Goal: Task Accomplishment & Management: Use online tool/utility

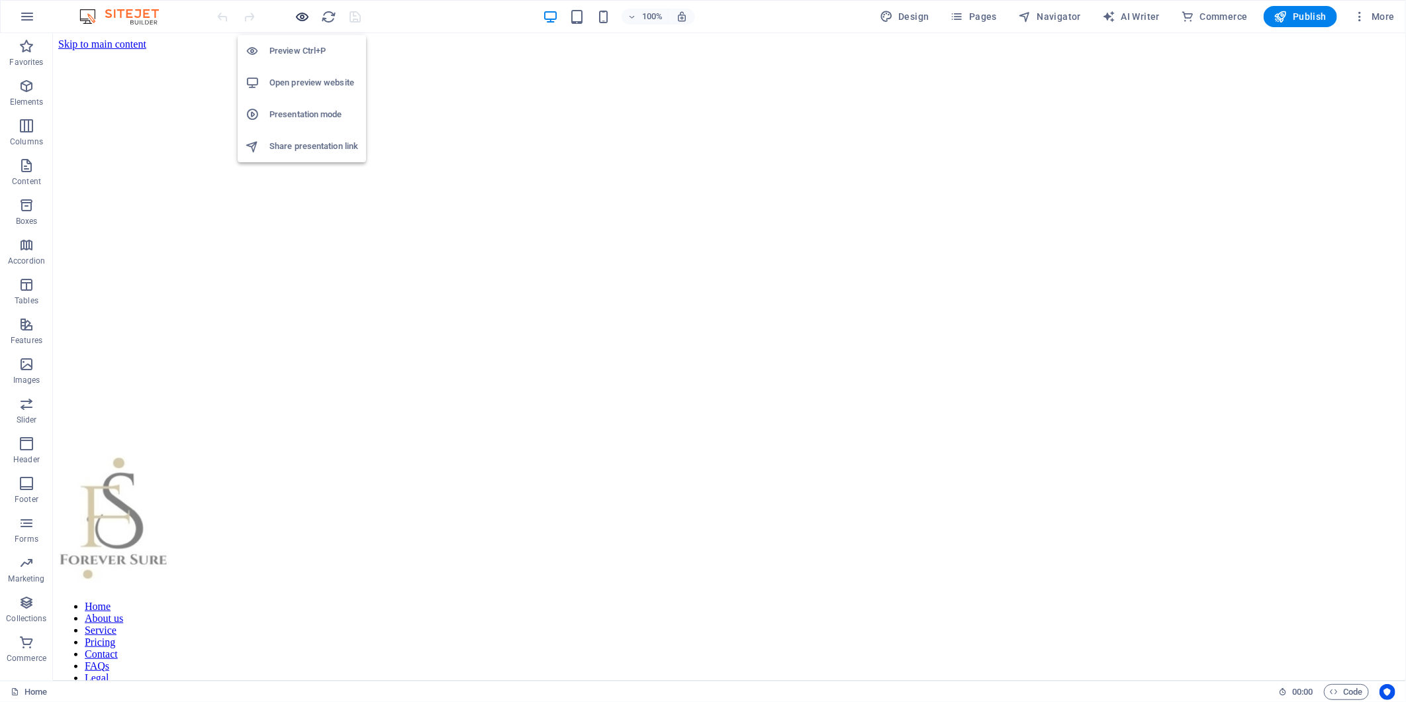
click at [305, 18] on icon "button" at bounding box center [302, 16] width 15 height 15
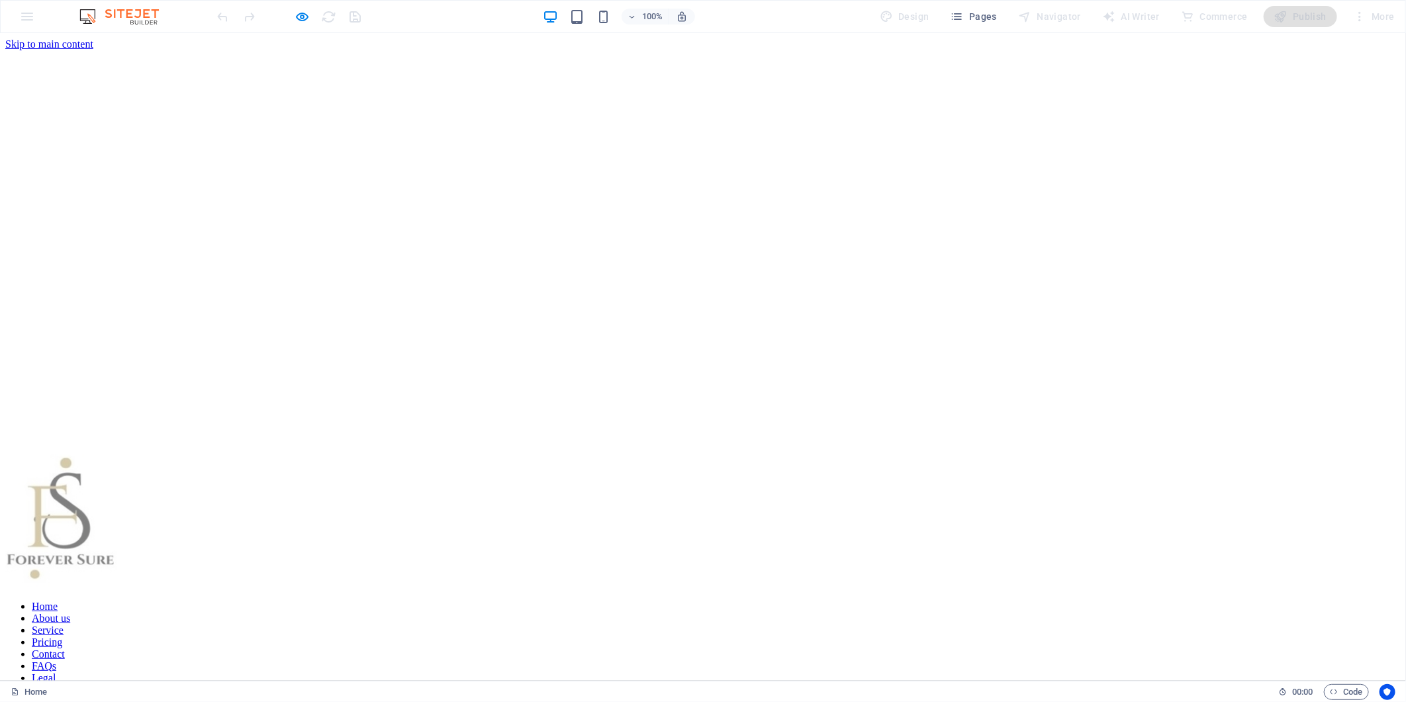
click at [70, 612] on link "About us" at bounding box center [51, 617] width 38 height 11
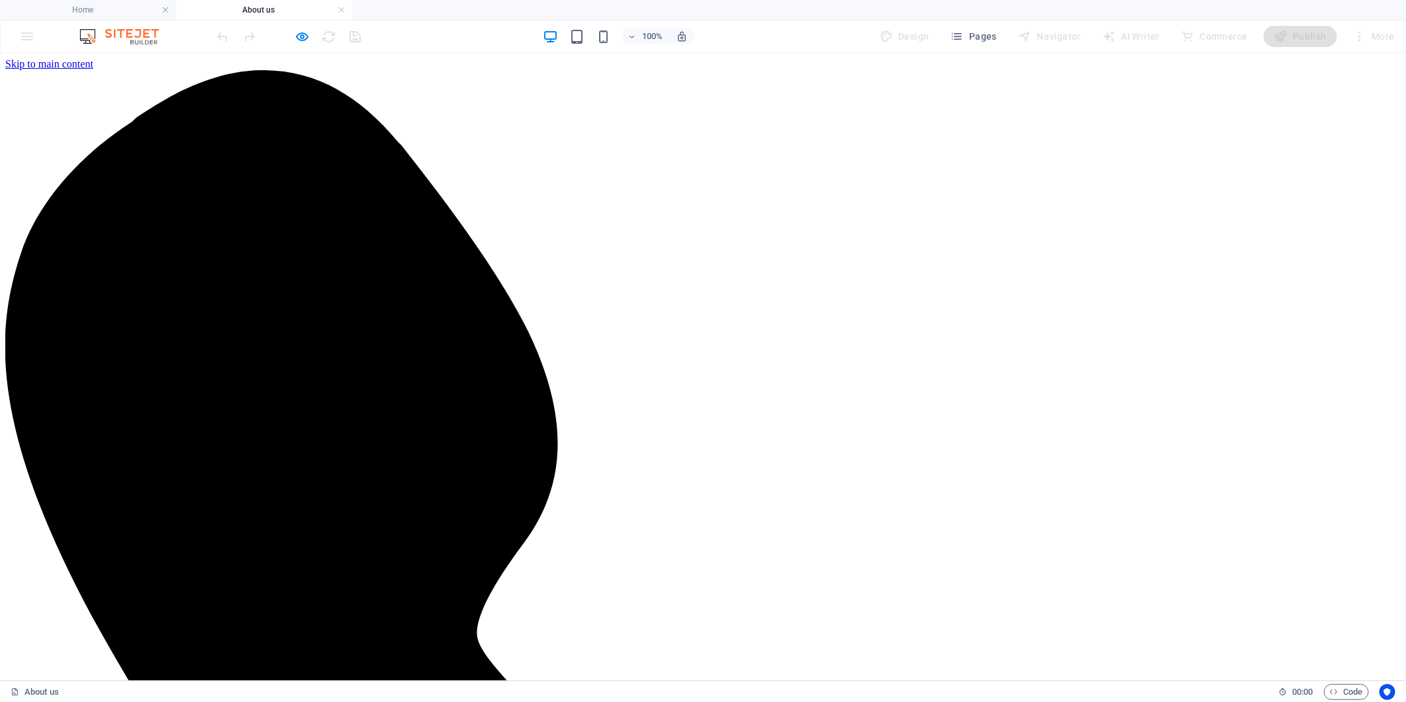
click at [97, 7] on h4 "Home" at bounding box center [88, 10] width 176 height 15
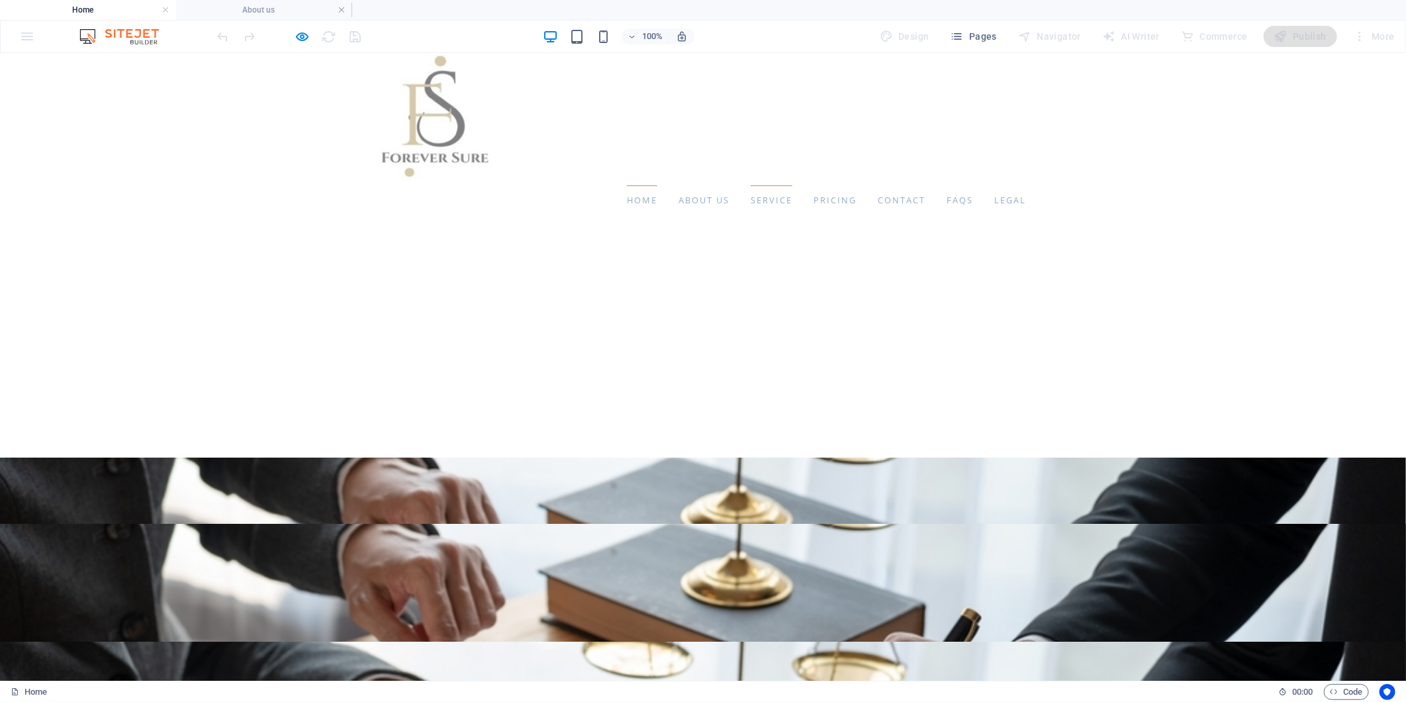
click at [751, 197] on link "Service" at bounding box center [772, 200] width 42 height 30
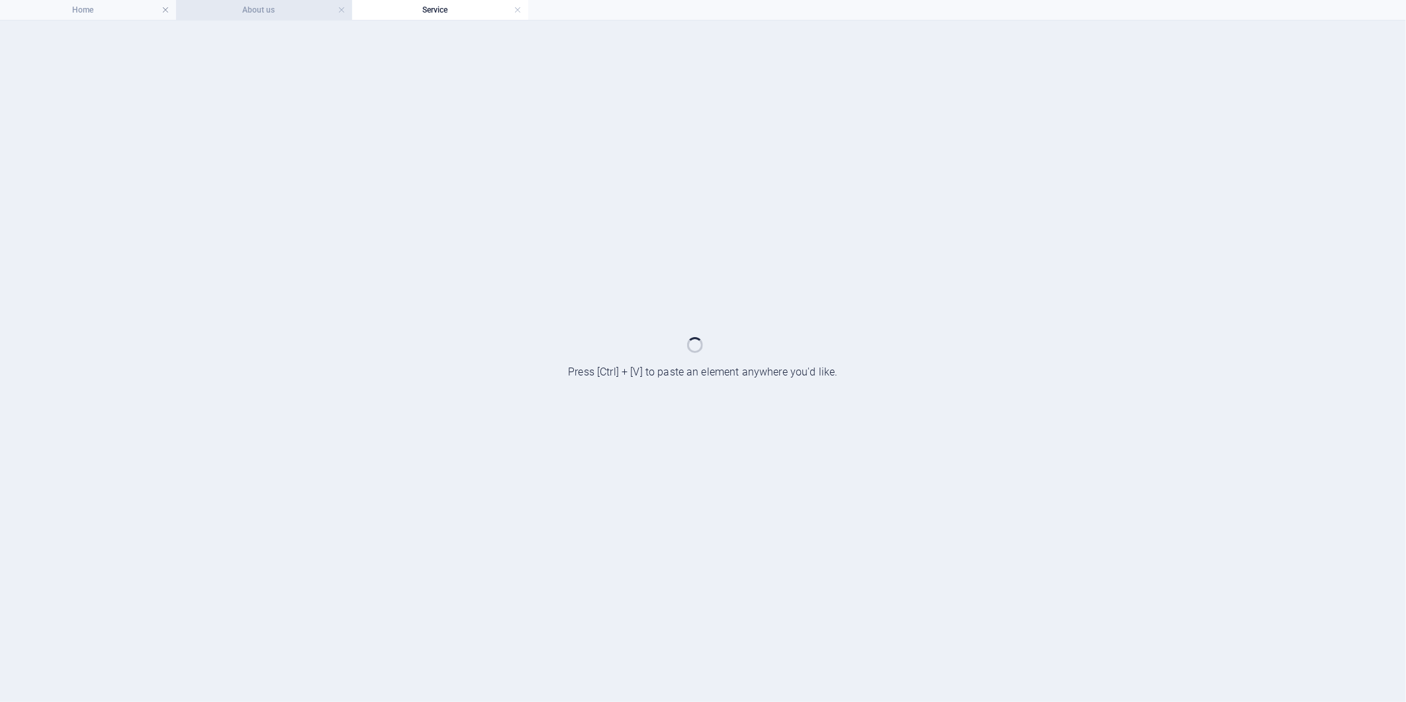
drag, startPoint x: 230, startPoint y: 11, endPoint x: 238, endPoint y: 11, distance: 8.6
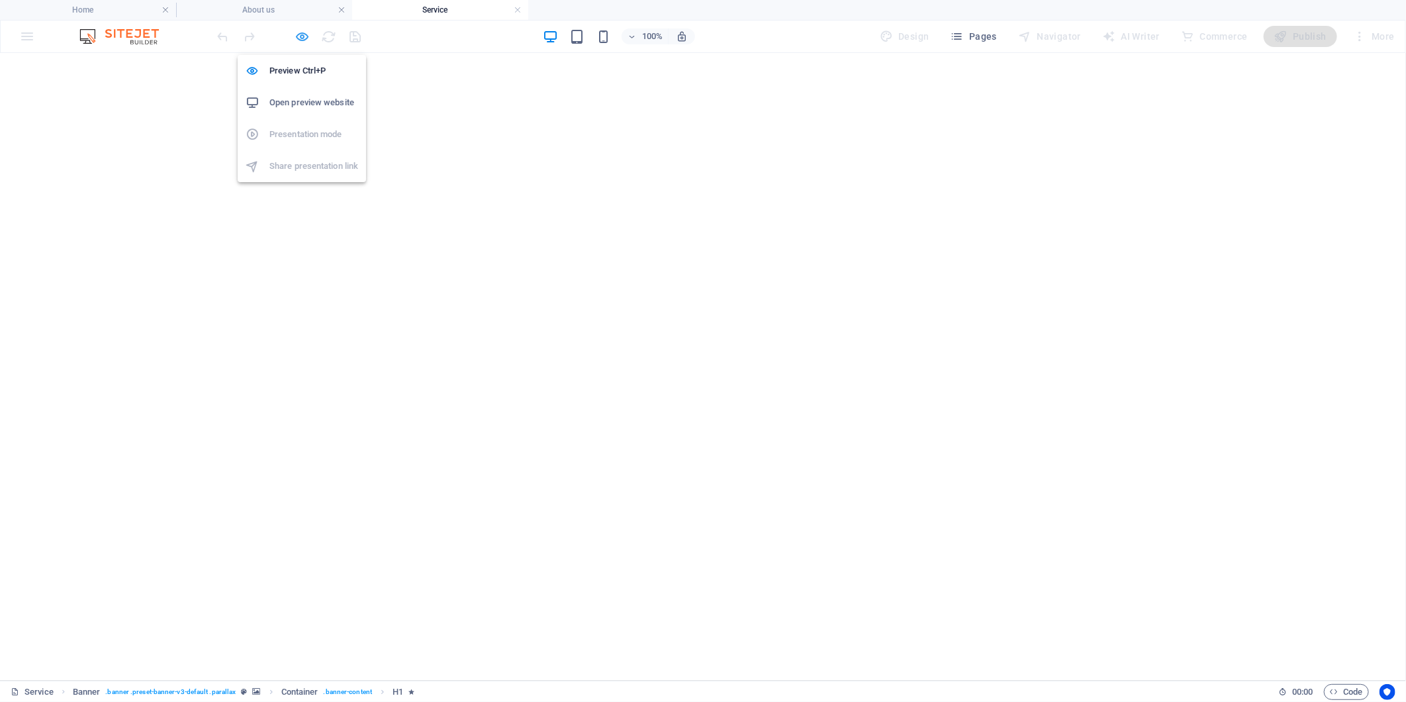
click at [300, 33] on icon "button" at bounding box center [302, 36] width 15 height 15
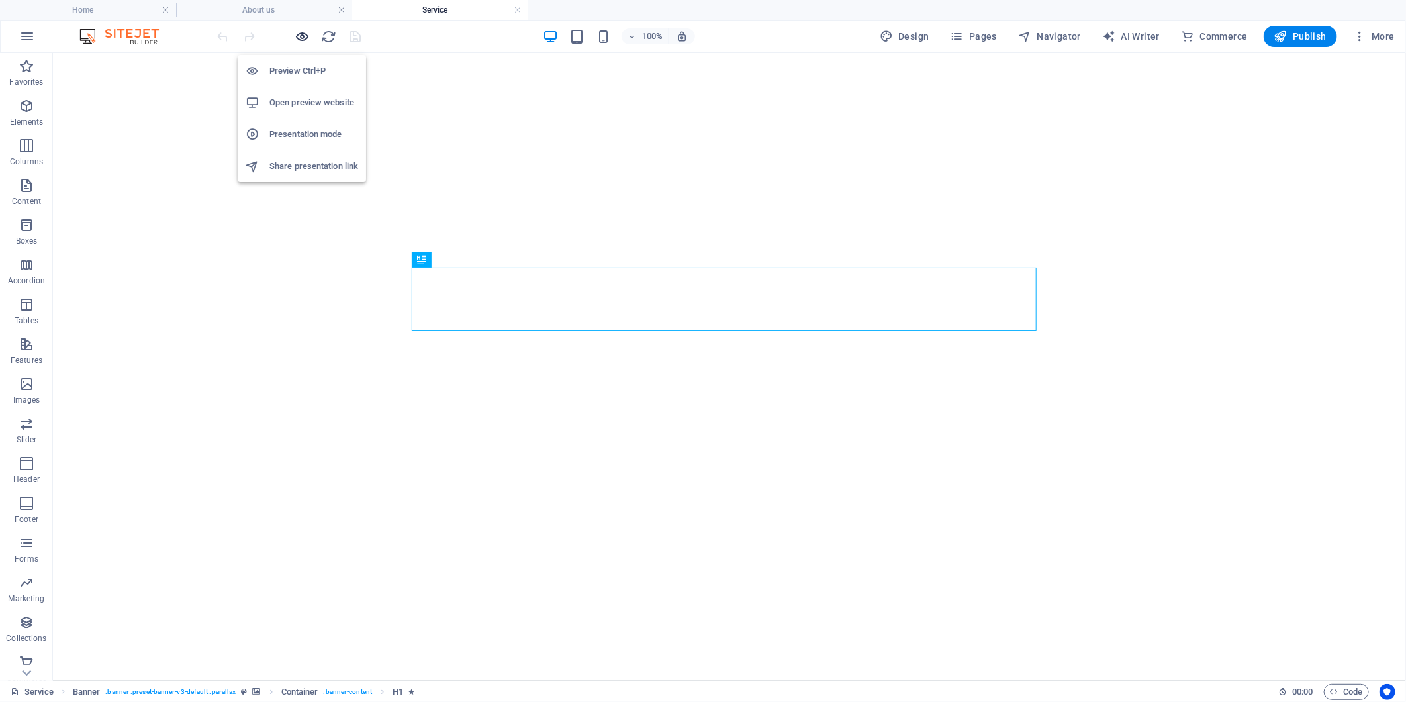
click at [300, 35] on icon "button" at bounding box center [302, 36] width 15 height 15
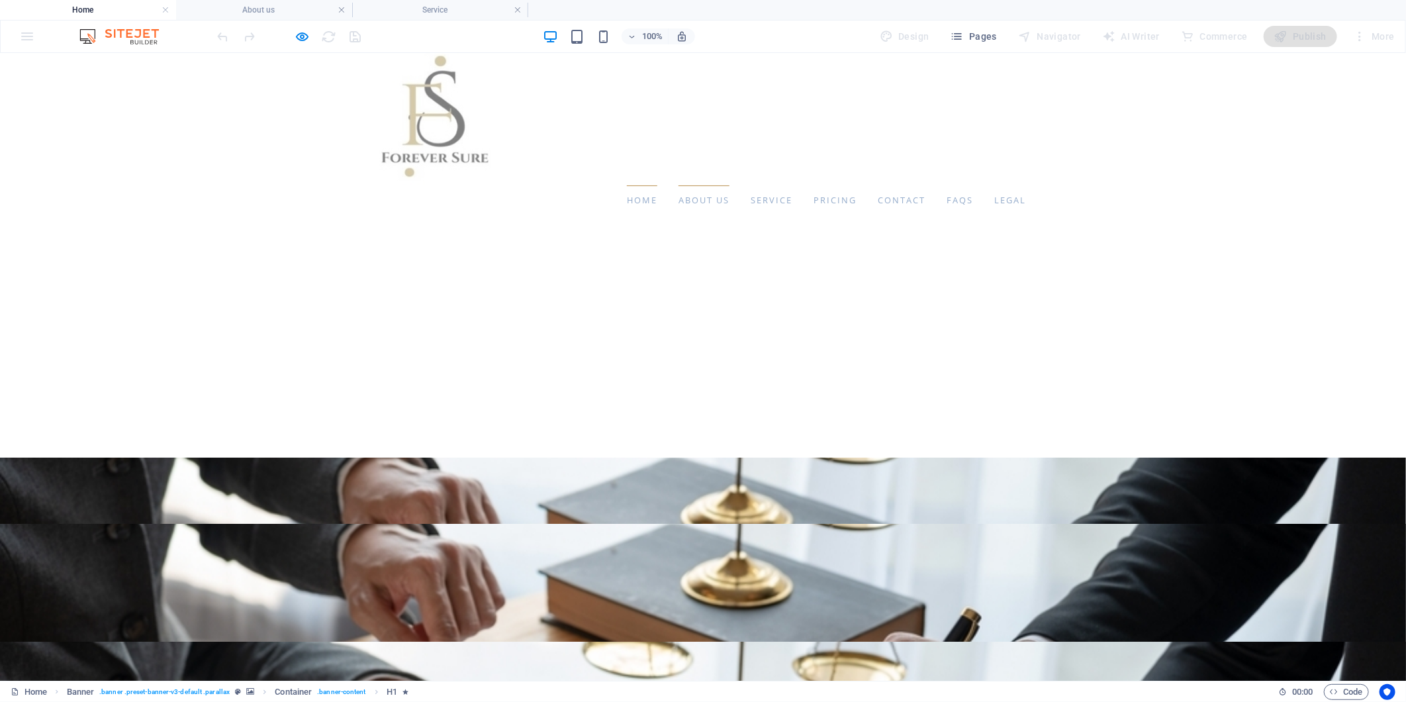
click at [679, 201] on link "About us" at bounding box center [704, 200] width 51 height 30
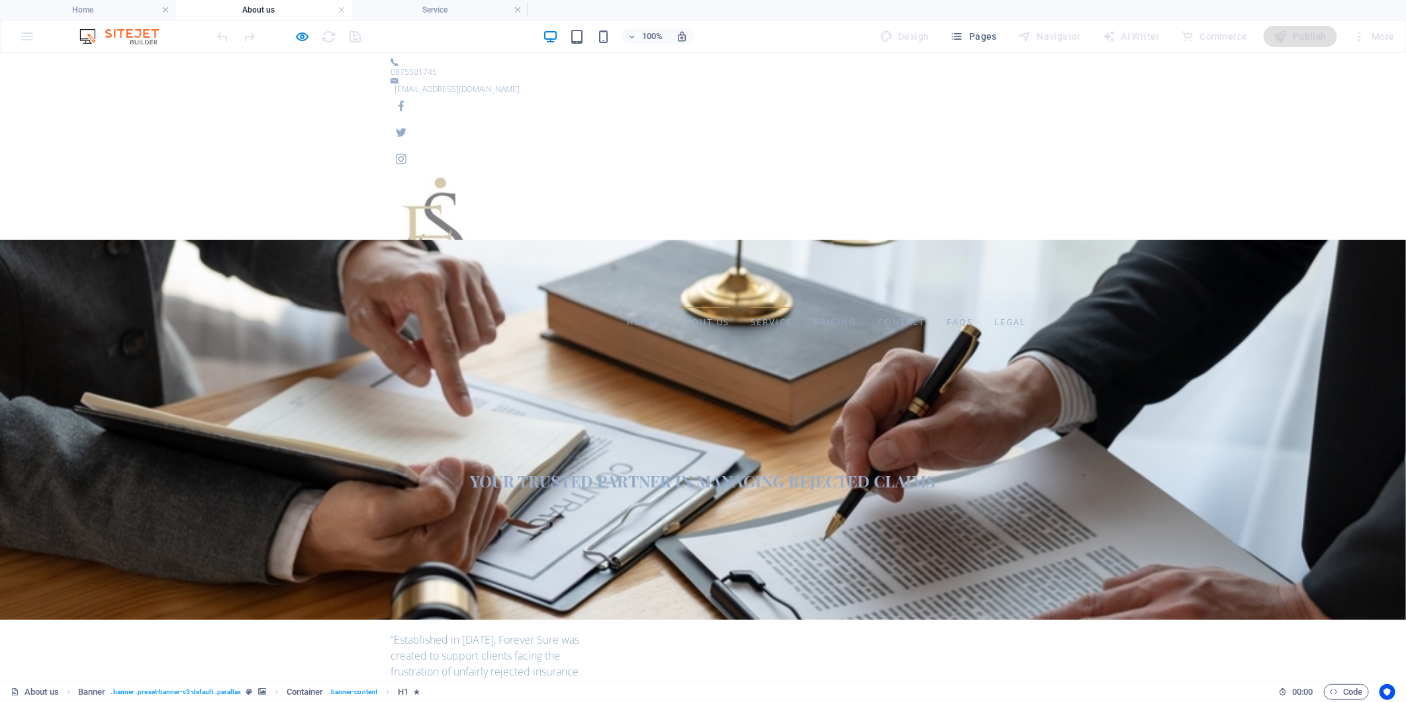
click at [751, 307] on link "Service" at bounding box center [772, 322] width 42 height 30
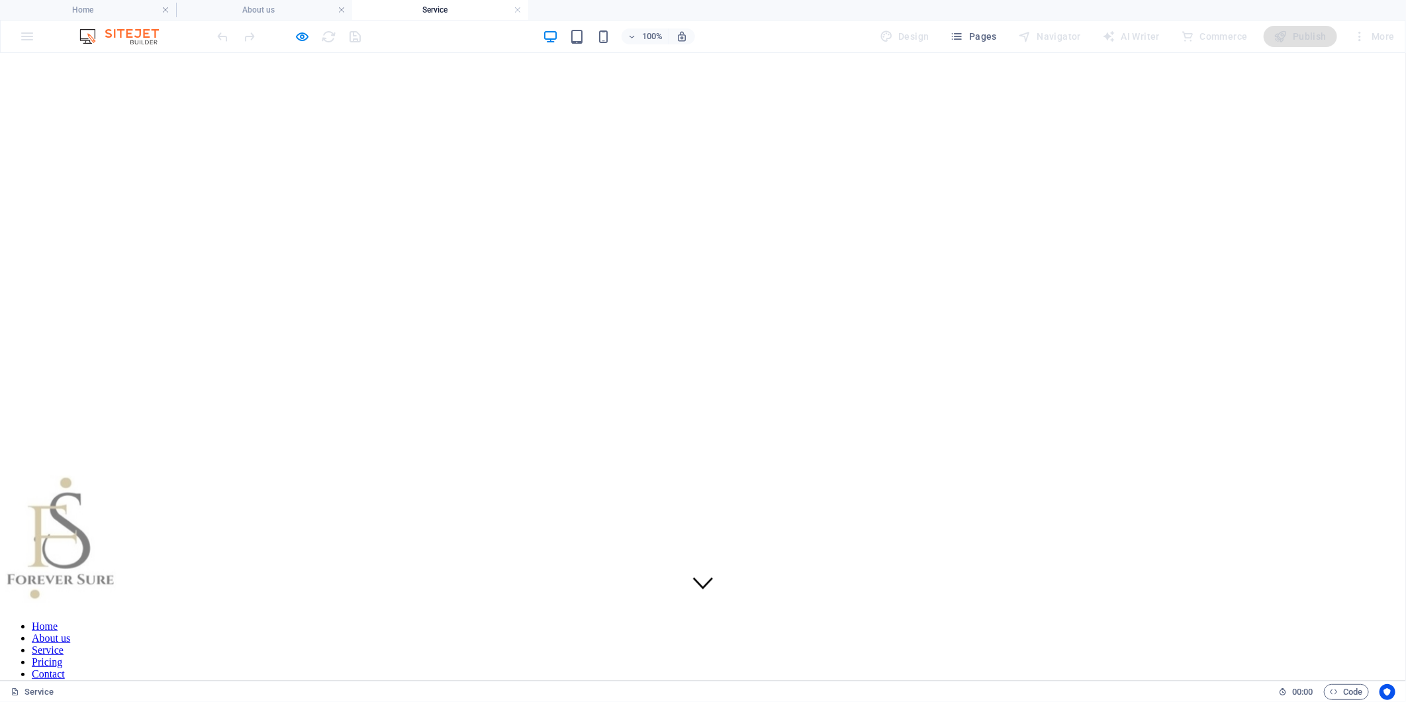
scroll to position [17, 0]
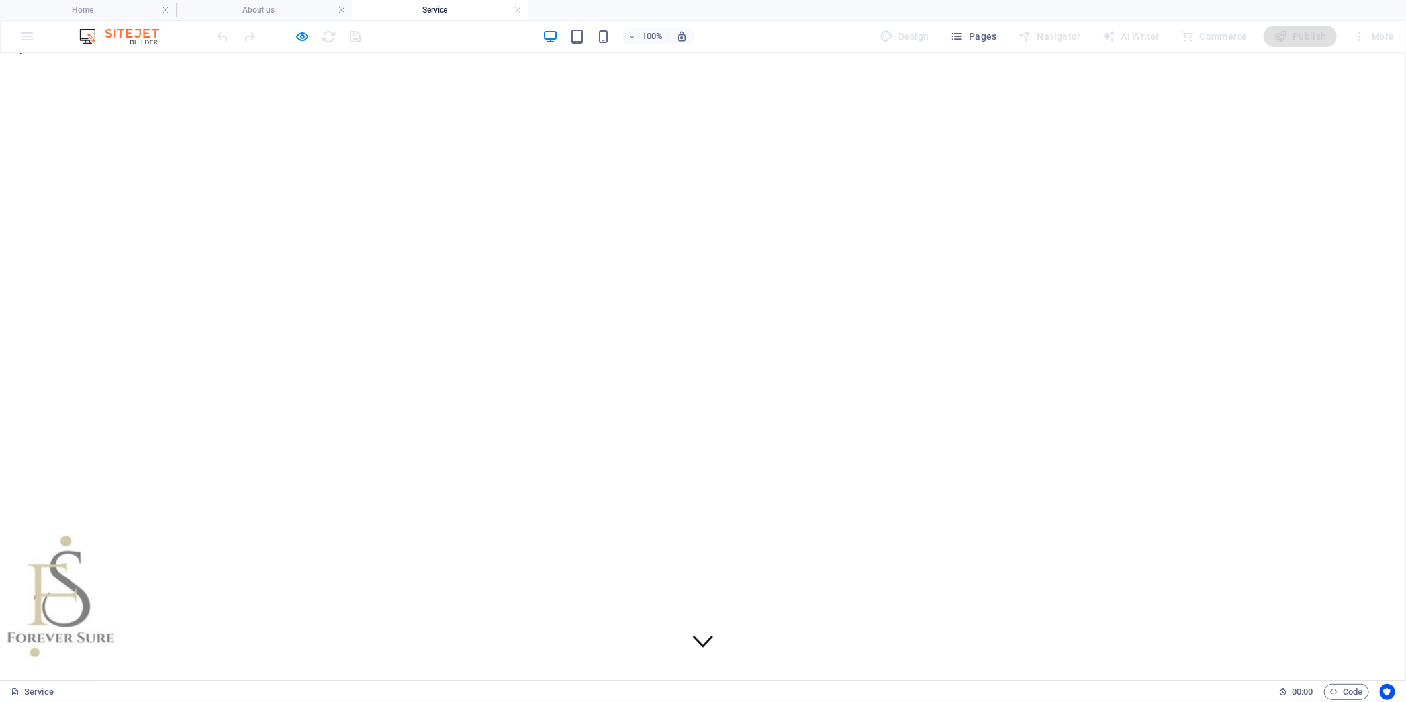
click at [58, 678] on link "Home" at bounding box center [45, 683] width 26 height 11
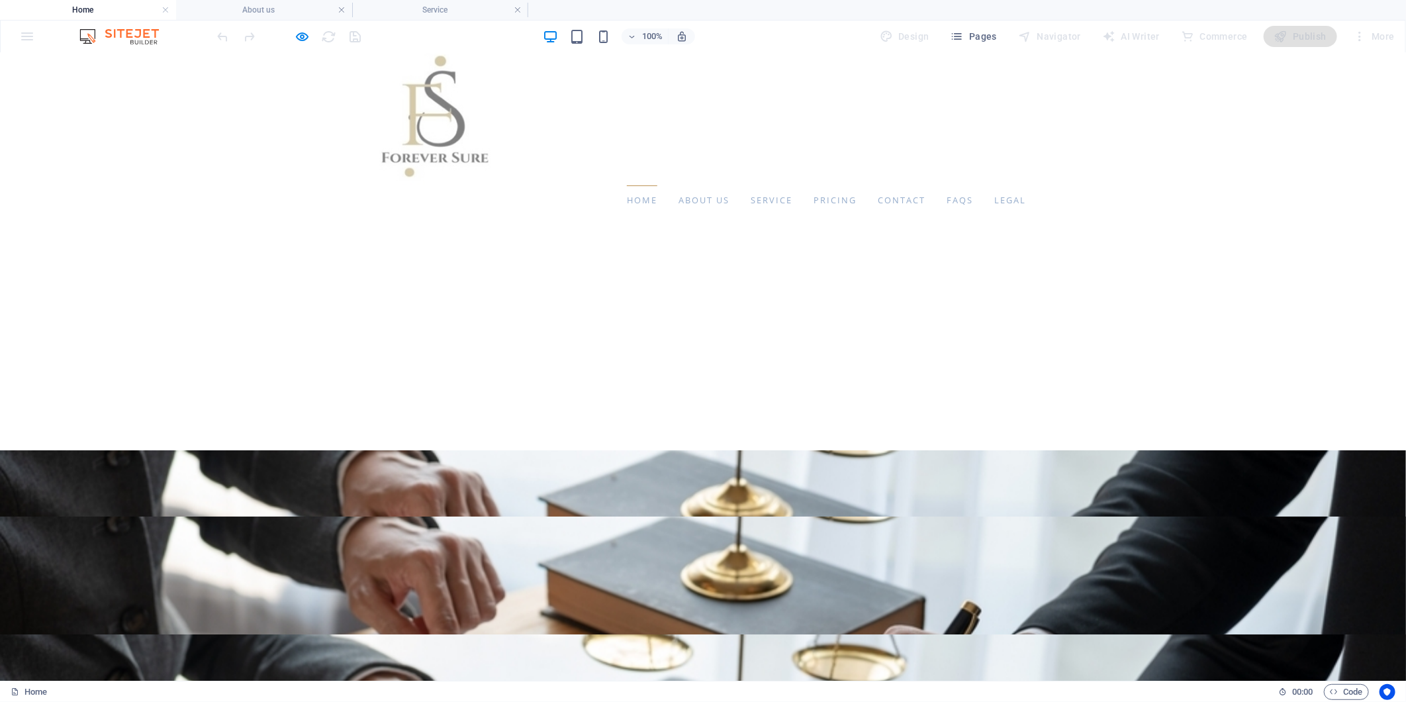
scroll to position [0, 0]
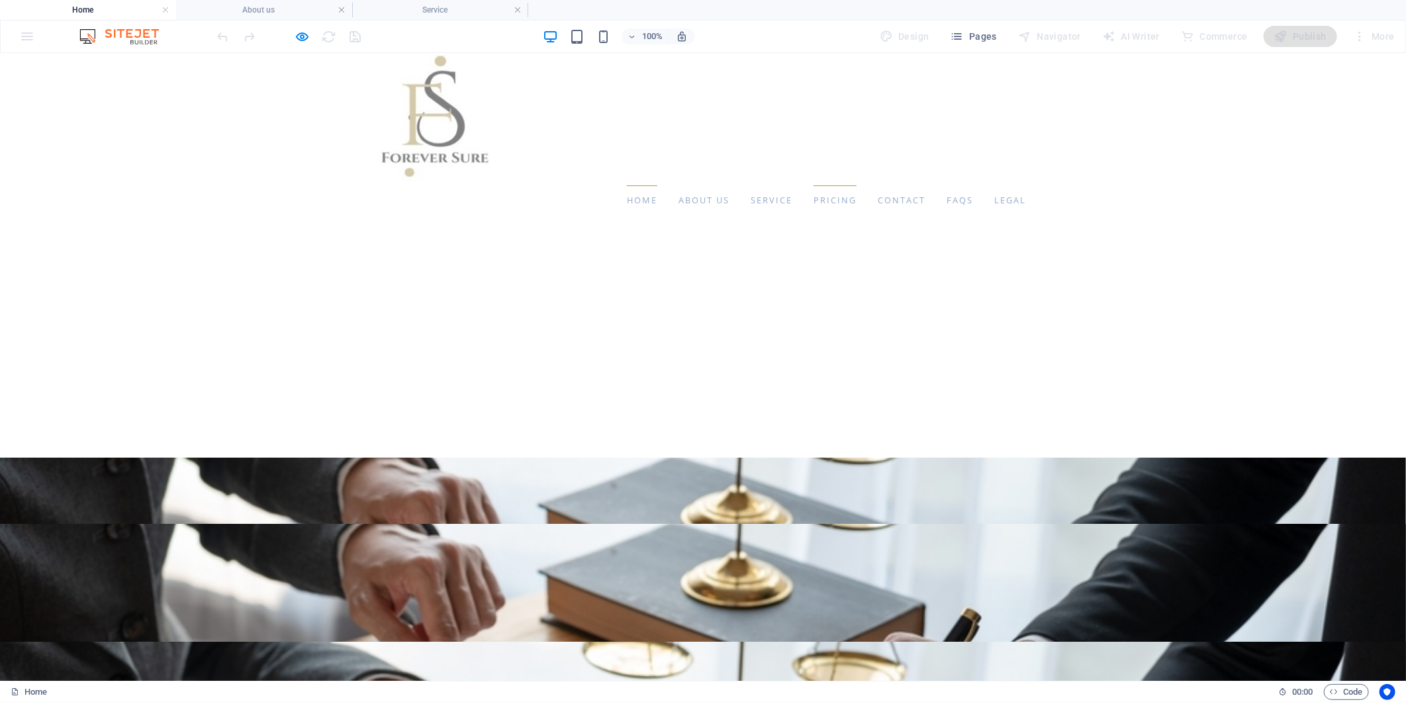
click at [814, 198] on link "Pricing" at bounding box center [835, 200] width 43 height 30
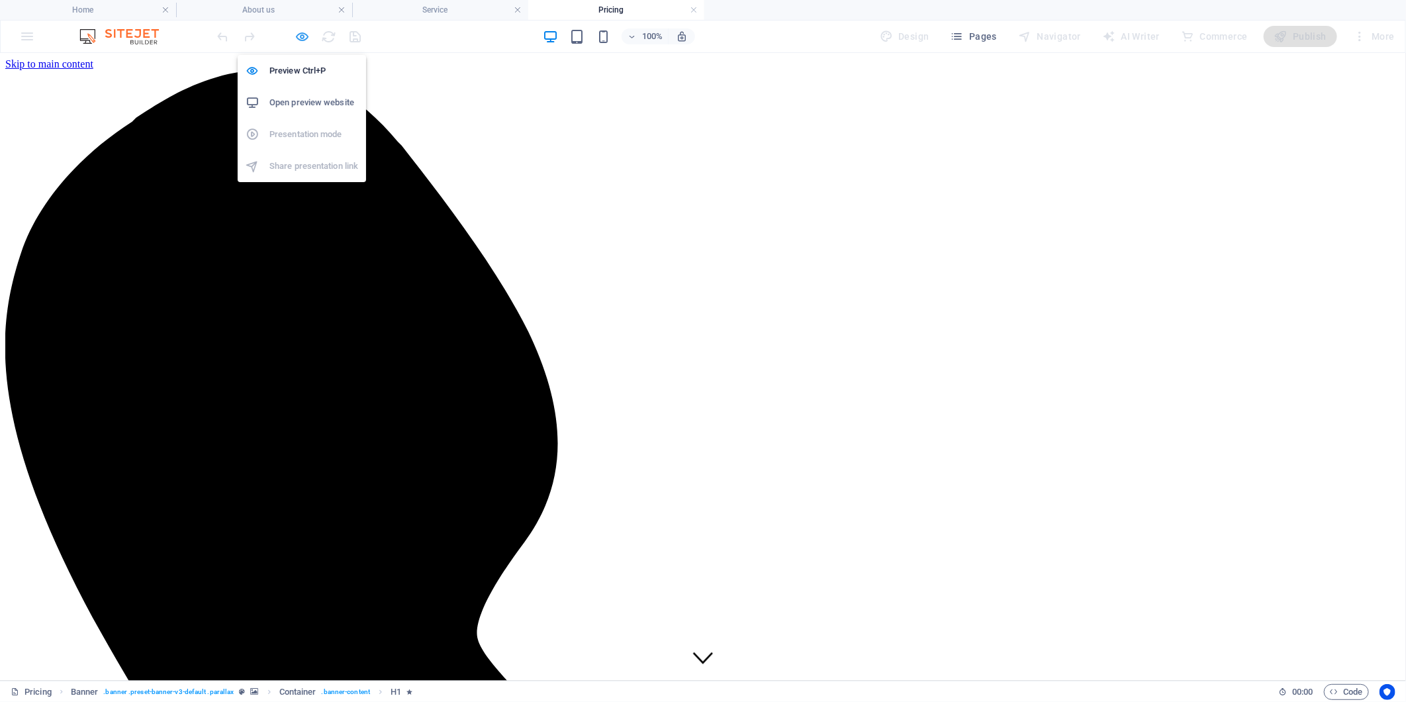
click at [301, 34] on icon "button" at bounding box center [302, 36] width 15 height 15
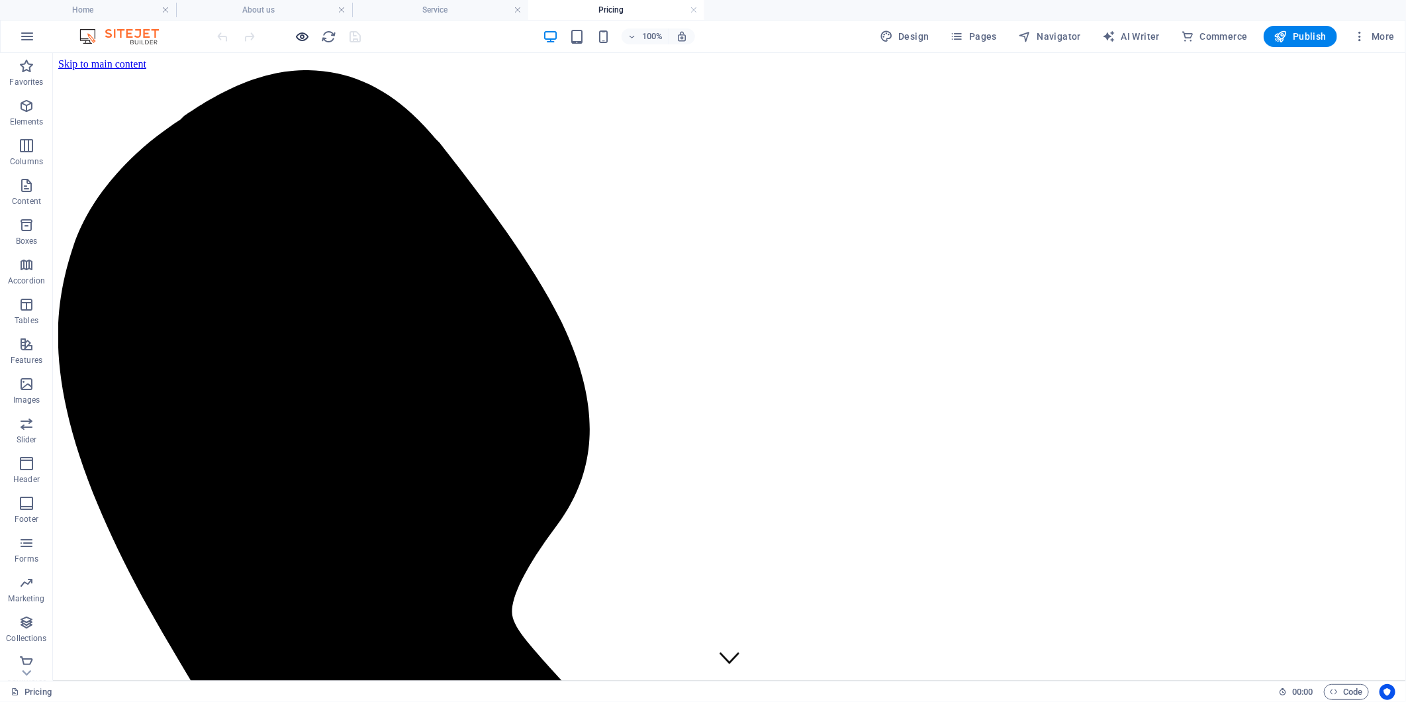
click at [307, 30] on icon "button" at bounding box center [302, 36] width 15 height 15
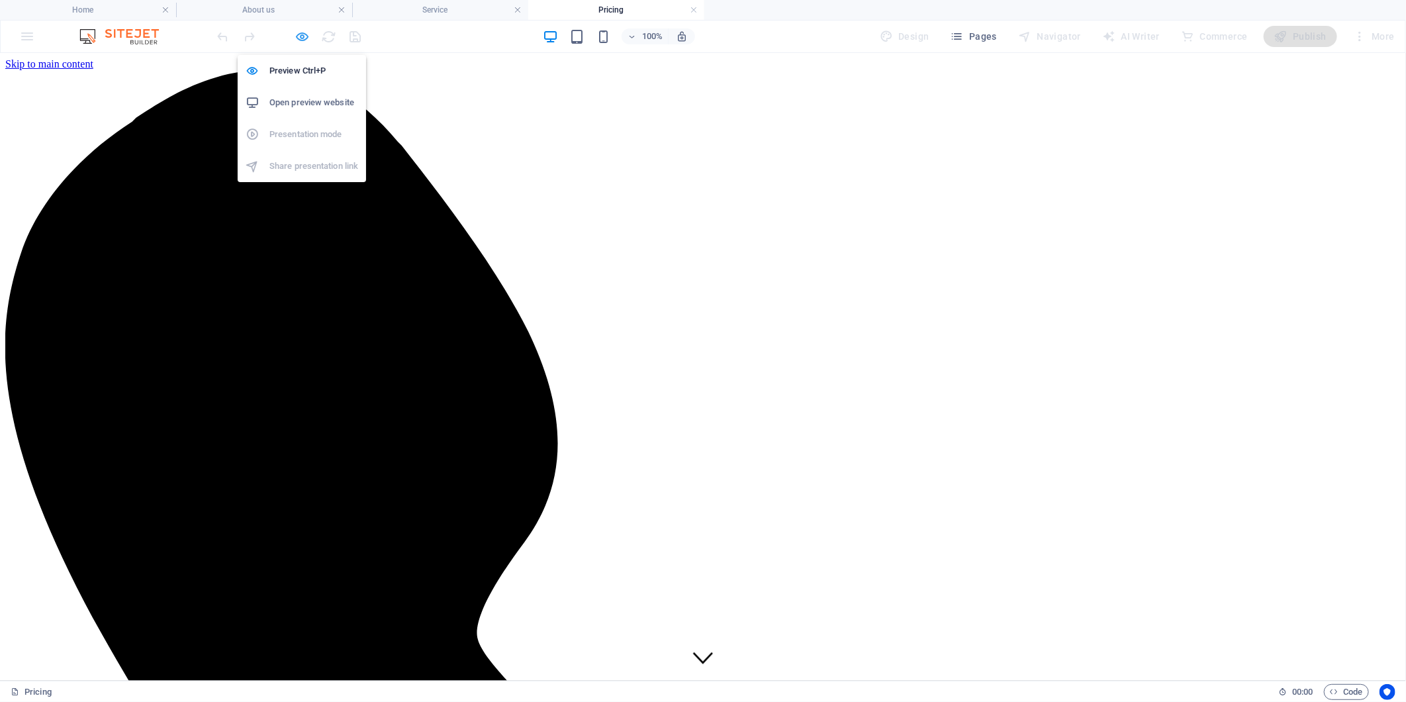
click at [308, 29] on icon "button" at bounding box center [302, 36] width 15 height 15
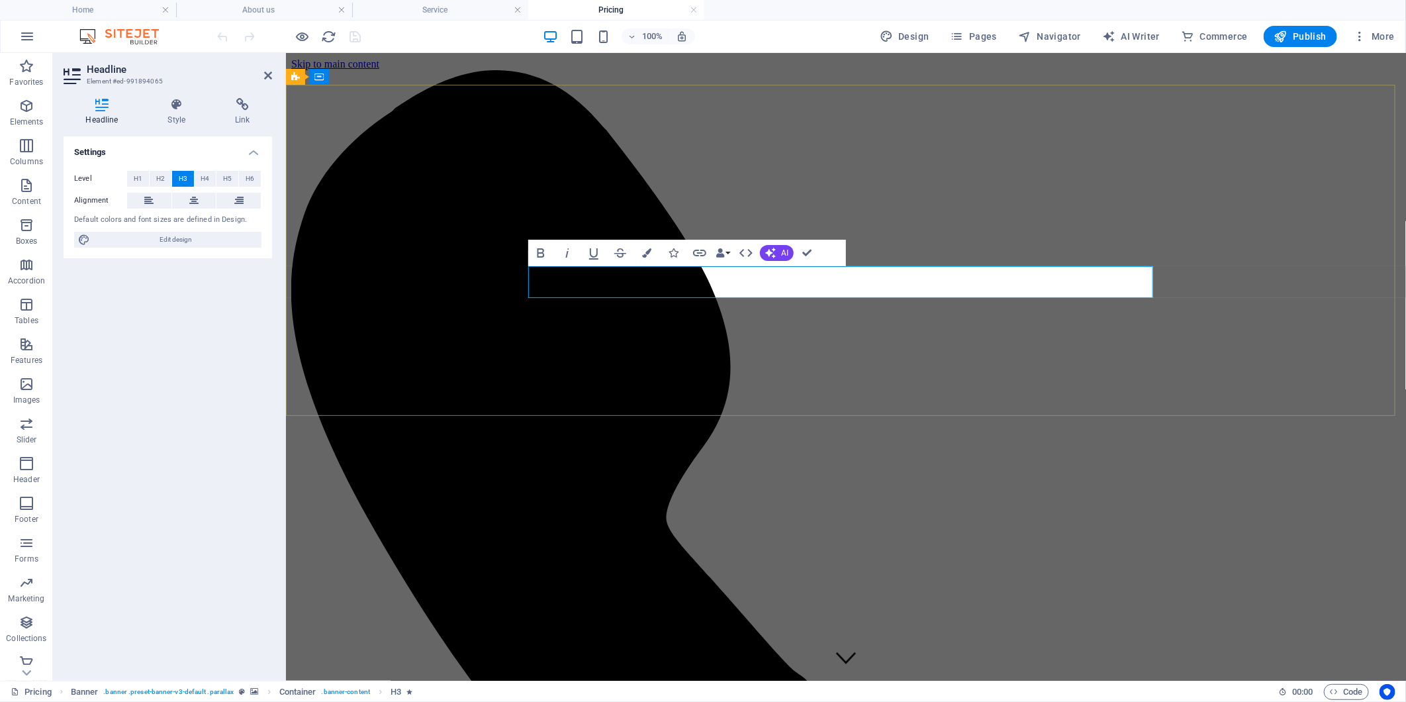
drag, startPoint x: 863, startPoint y: 285, endPoint x: 571, endPoint y: 283, distance: 292.0
drag, startPoint x: 530, startPoint y: 283, endPoint x: 1059, endPoint y: 286, distance: 528.3
